Goal: Transaction & Acquisition: Purchase product/service

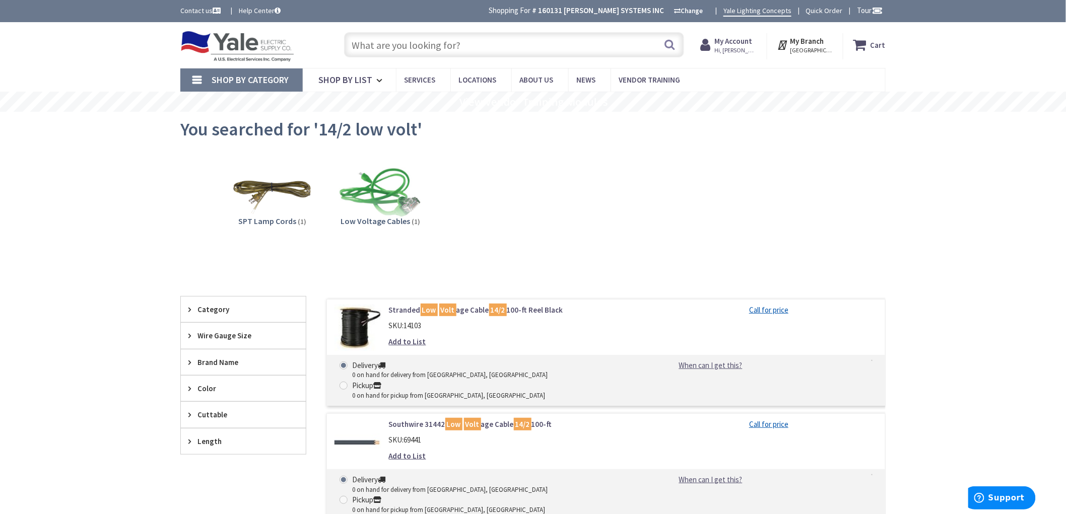
click at [536, 48] on input "text" at bounding box center [514, 44] width 340 height 25
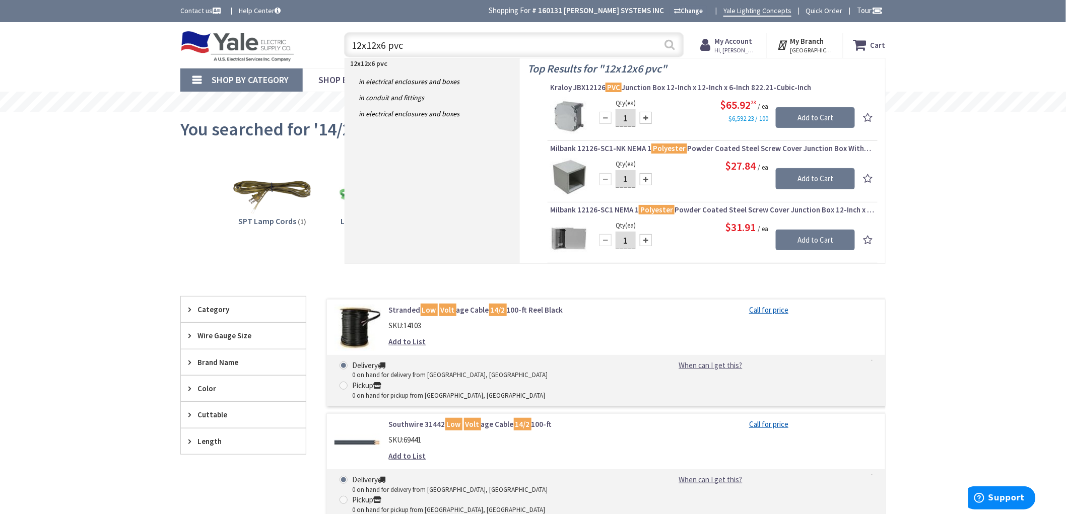
type input "12x12x6 pvc"
click at [670, 45] on button "Search" at bounding box center [669, 44] width 13 height 23
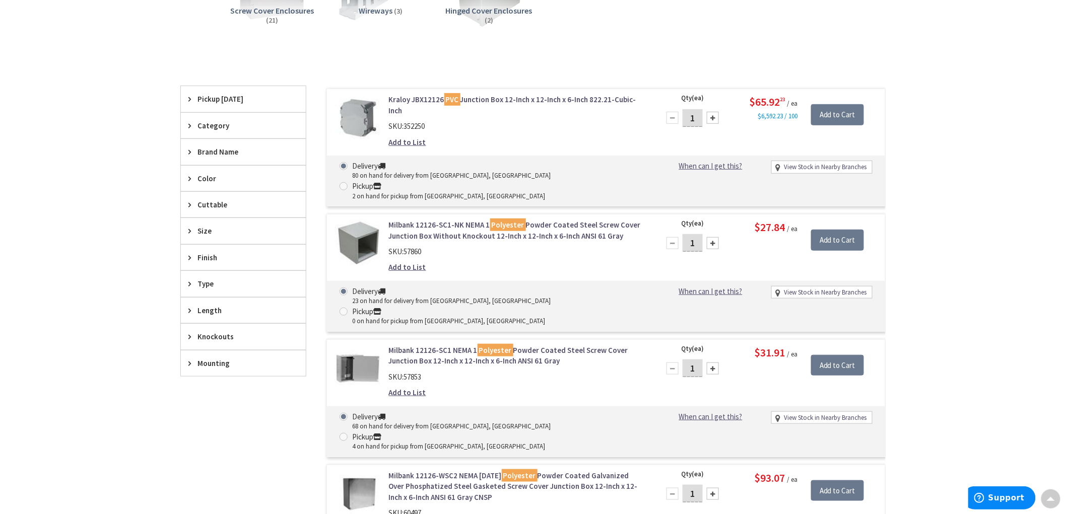
scroll to position [335, 0]
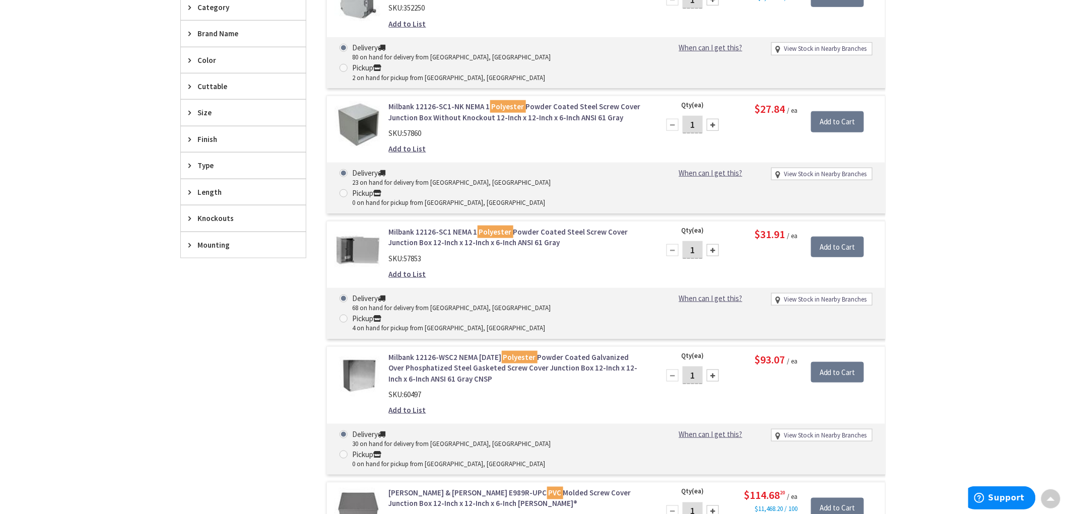
type input "[STREET_ADDRESS][PERSON_NAME]"
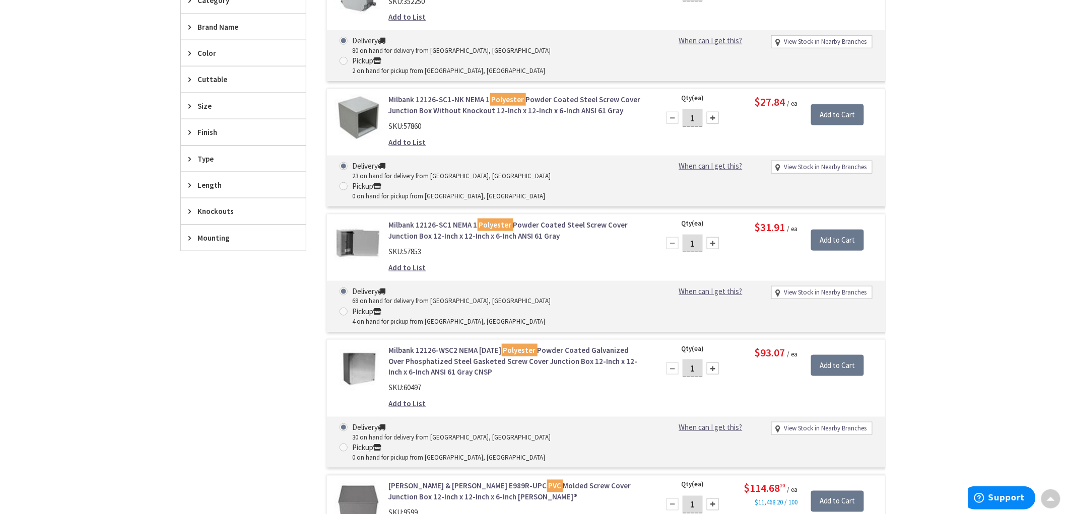
scroll to position [336, 0]
click at [363, 219] on img at bounding box center [357, 242] width 47 height 47
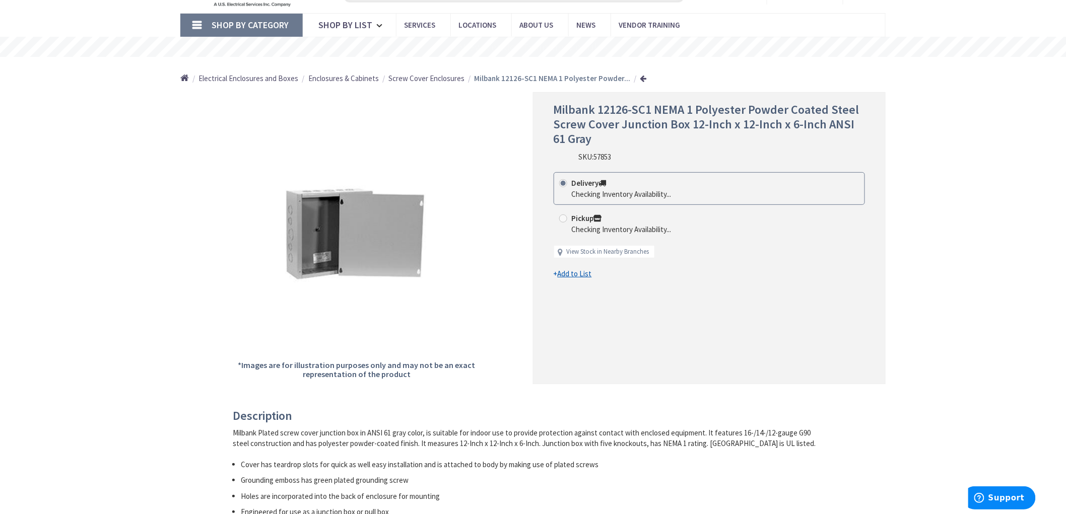
scroll to position [56, 0]
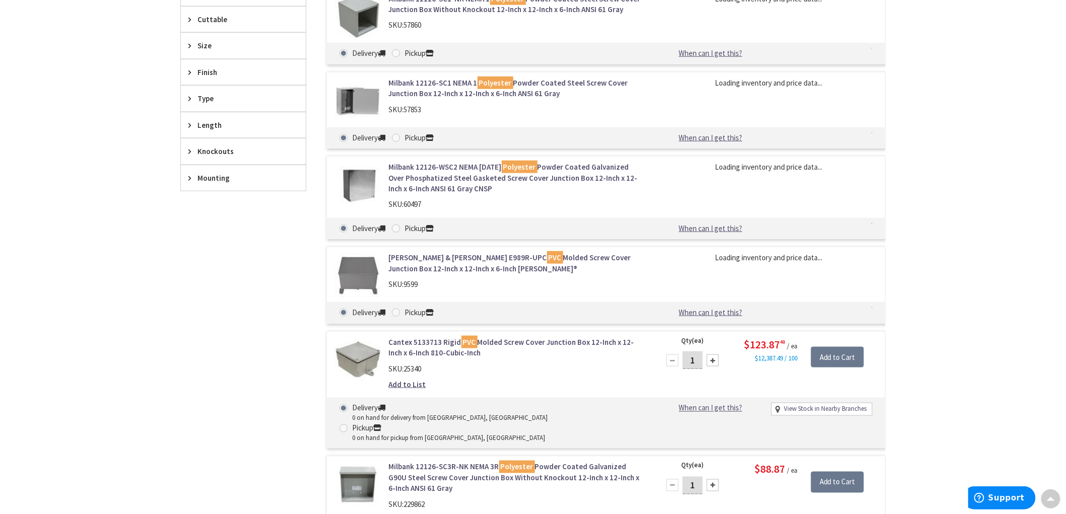
scroll to position [395, 0]
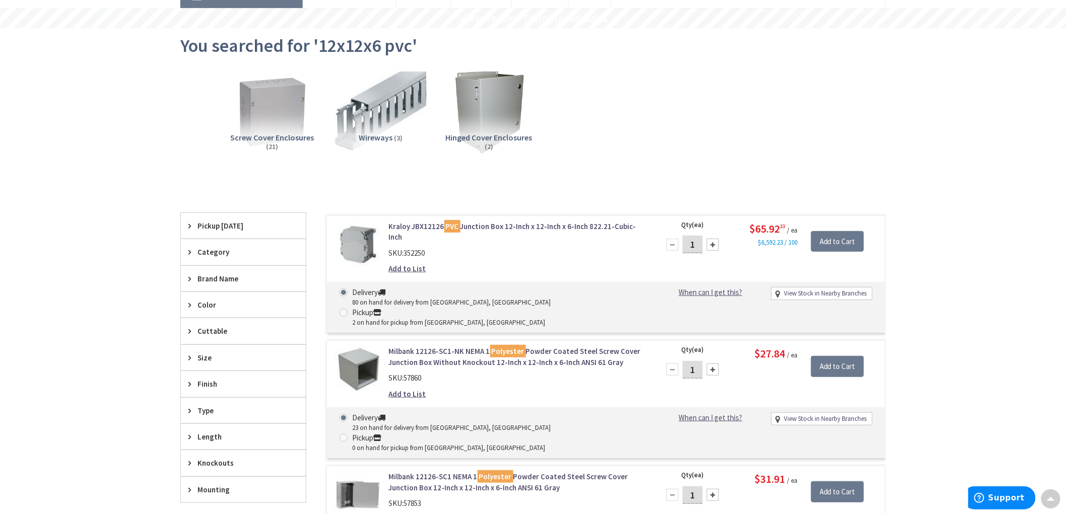
scroll to position [0, 0]
